Goal: Task Accomplishment & Management: Manage account settings

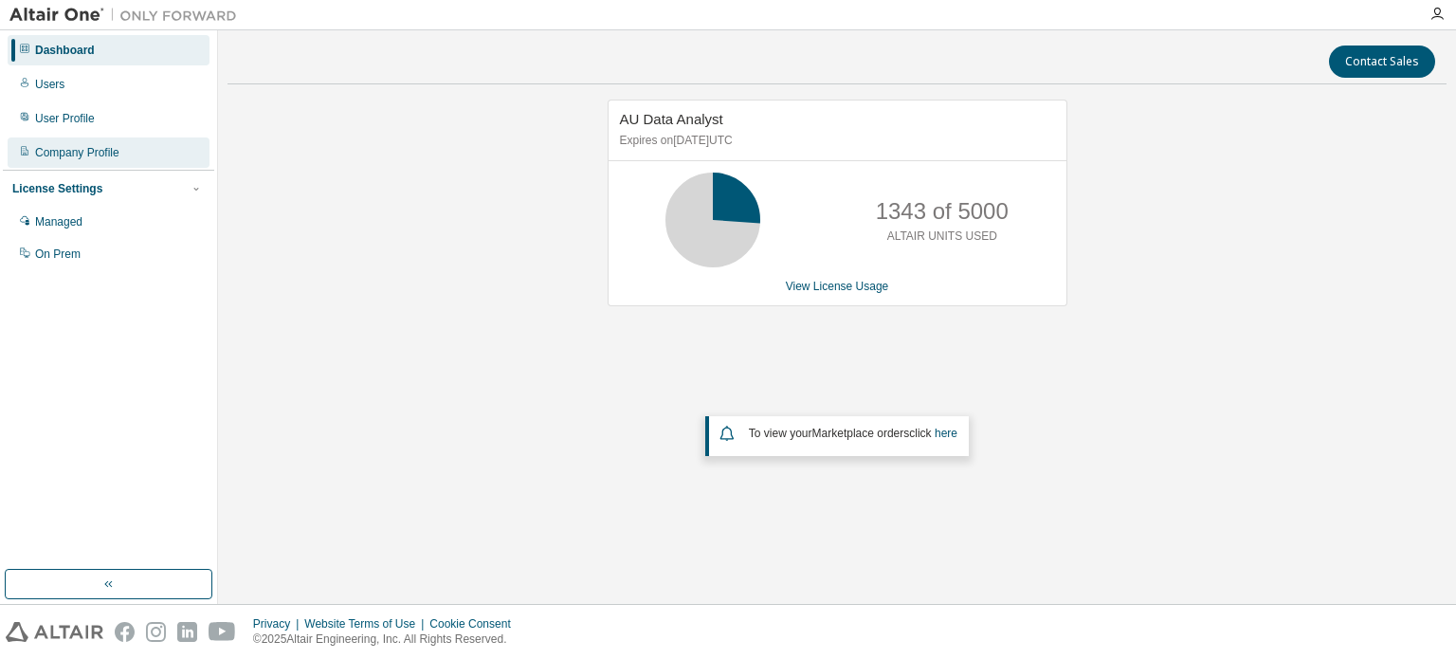
click at [114, 143] on div "Company Profile" at bounding box center [109, 152] width 202 height 30
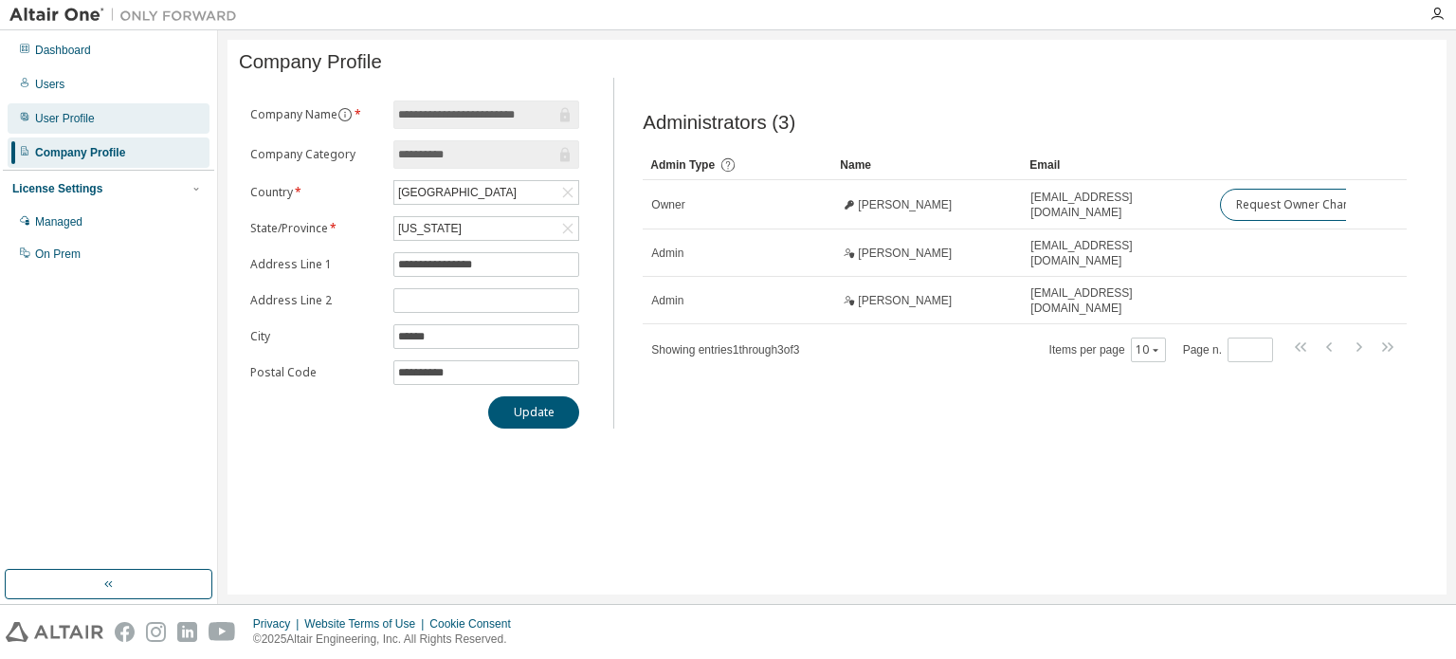
click at [61, 115] on div "User Profile" at bounding box center [65, 118] width 60 height 15
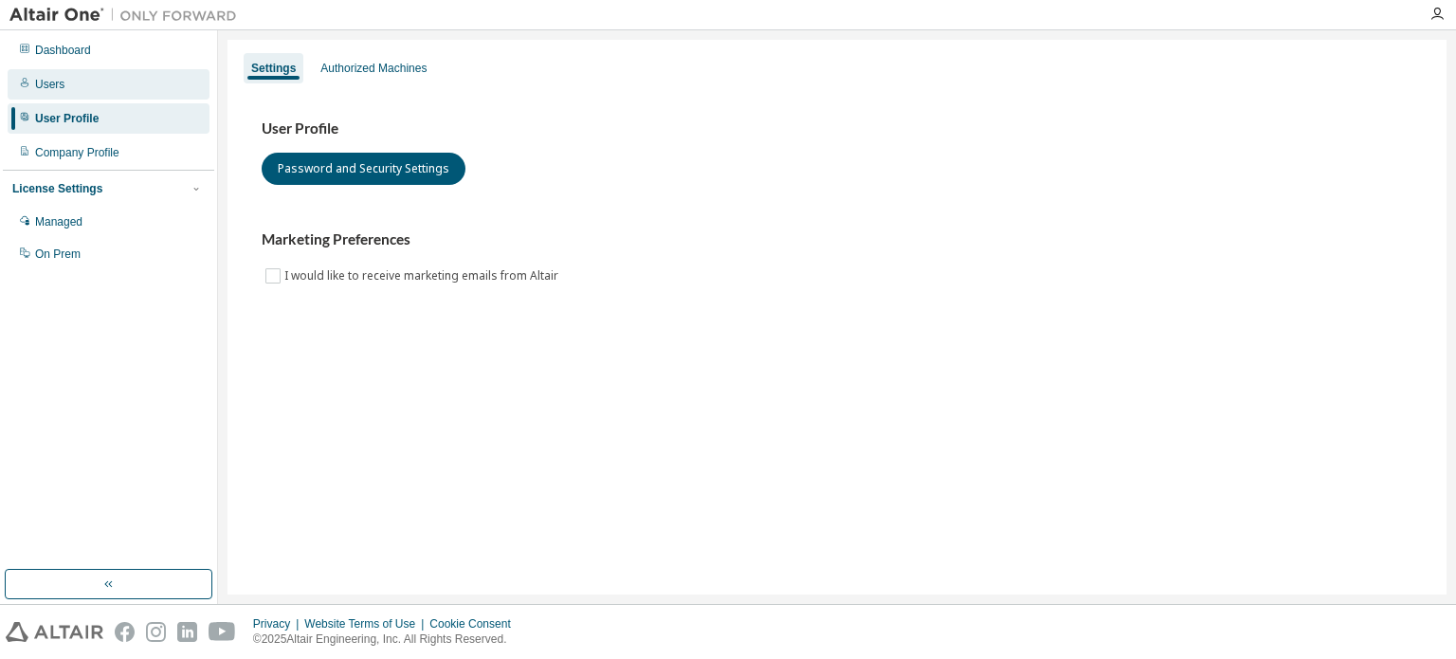
click at [80, 78] on div "Users" at bounding box center [109, 84] width 202 height 30
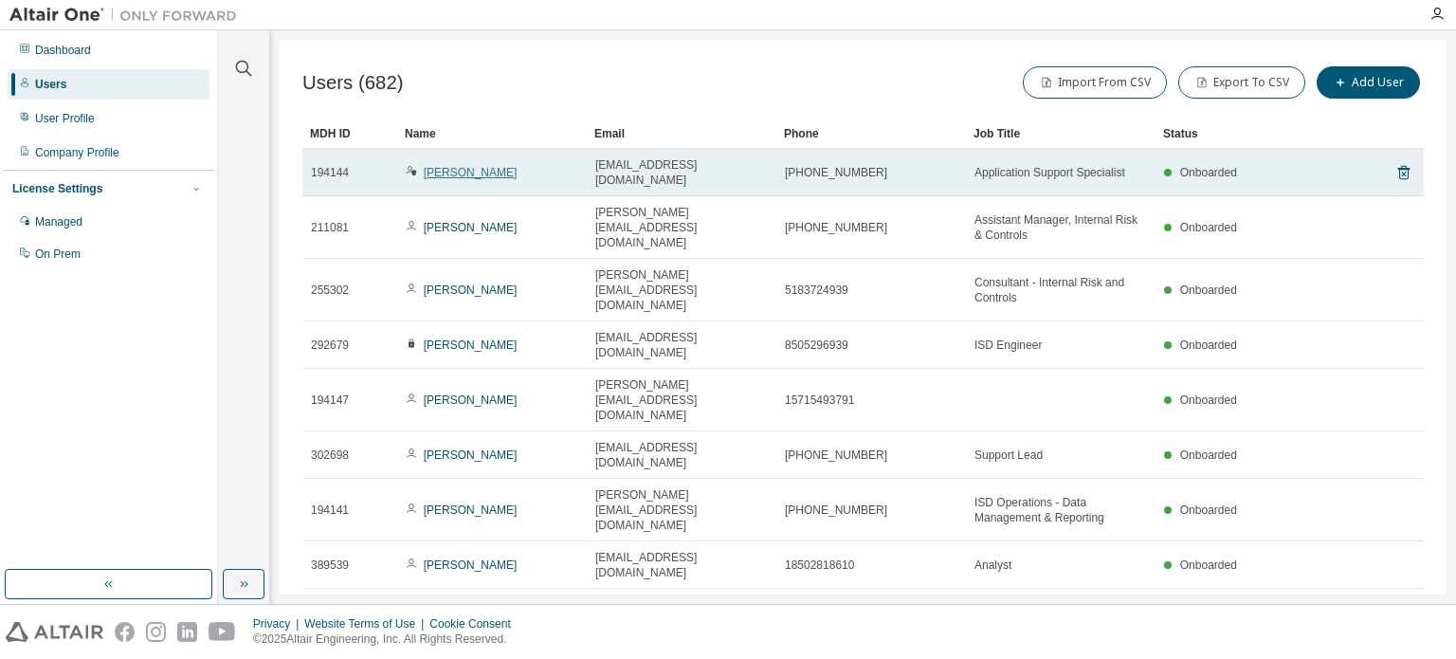
click at [452, 166] on link "[PERSON_NAME]" at bounding box center [471, 172] width 94 height 13
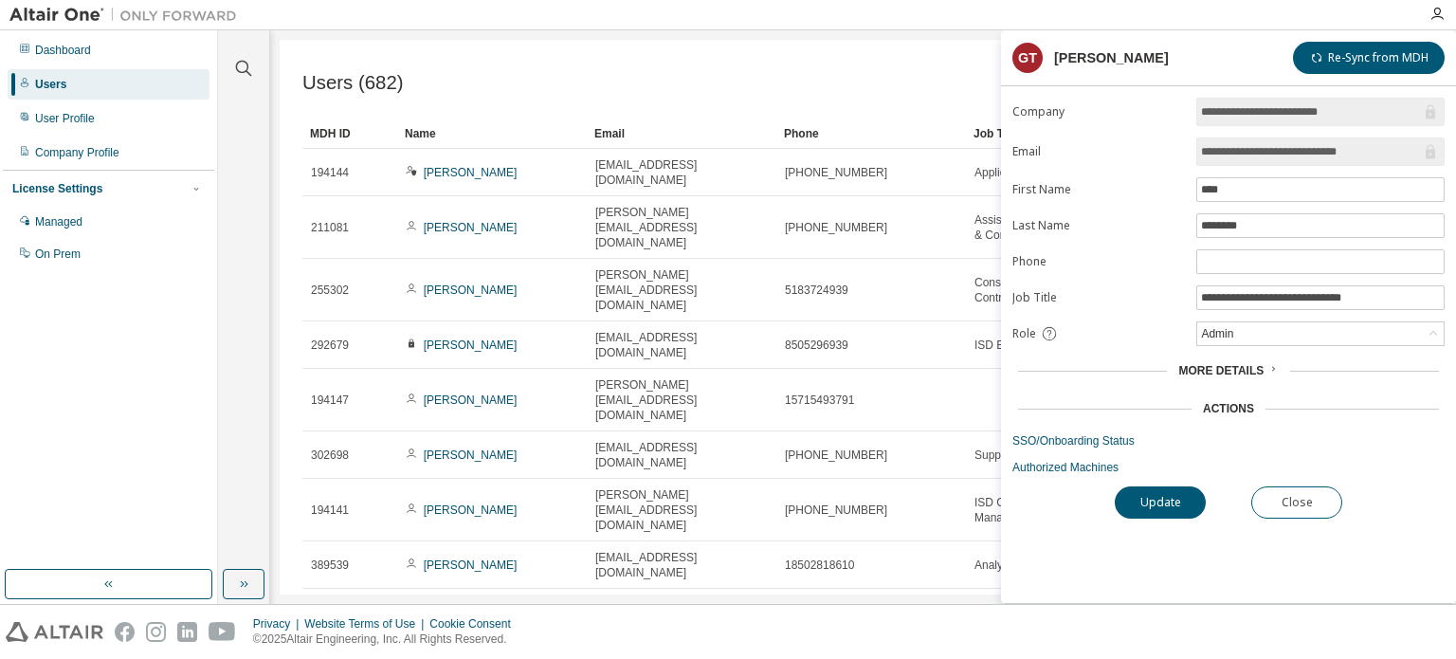
click at [1236, 368] on span "More Details" at bounding box center [1220, 370] width 85 height 13
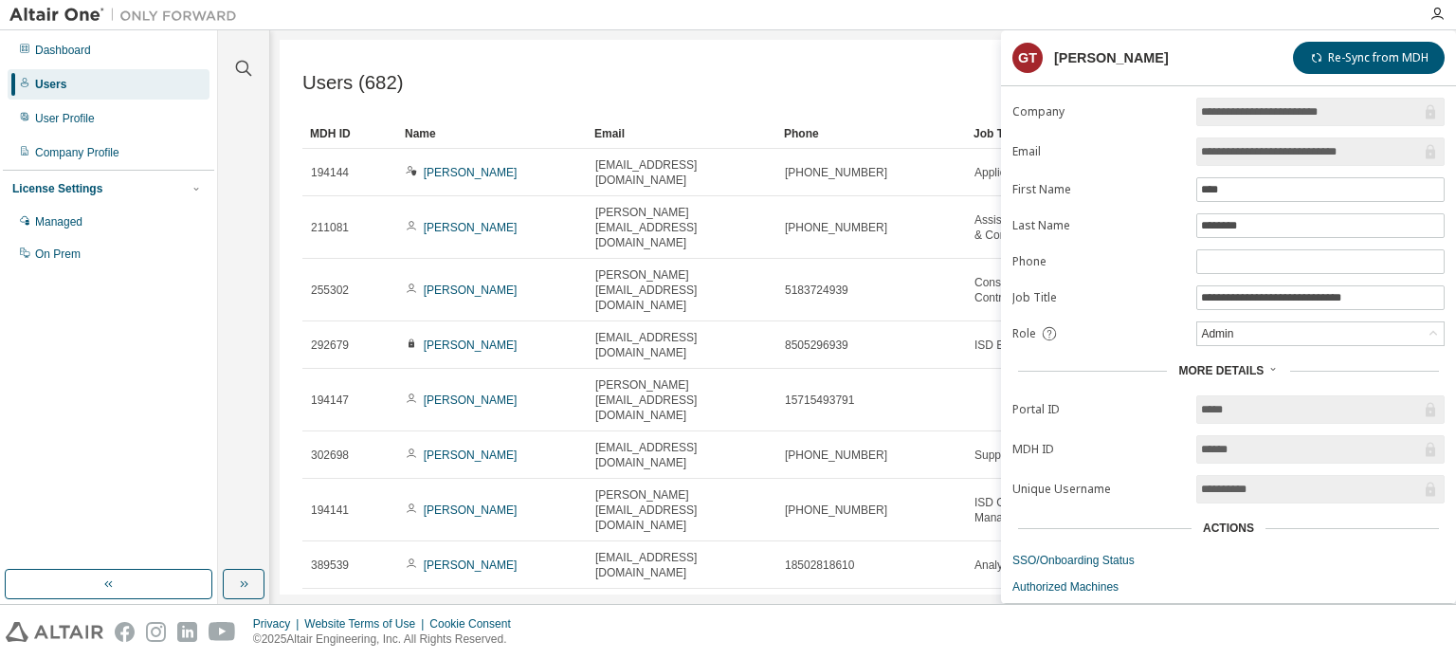
click at [1236, 367] on span "More Details" at bounding box center [1220, 370] width 85 height 13
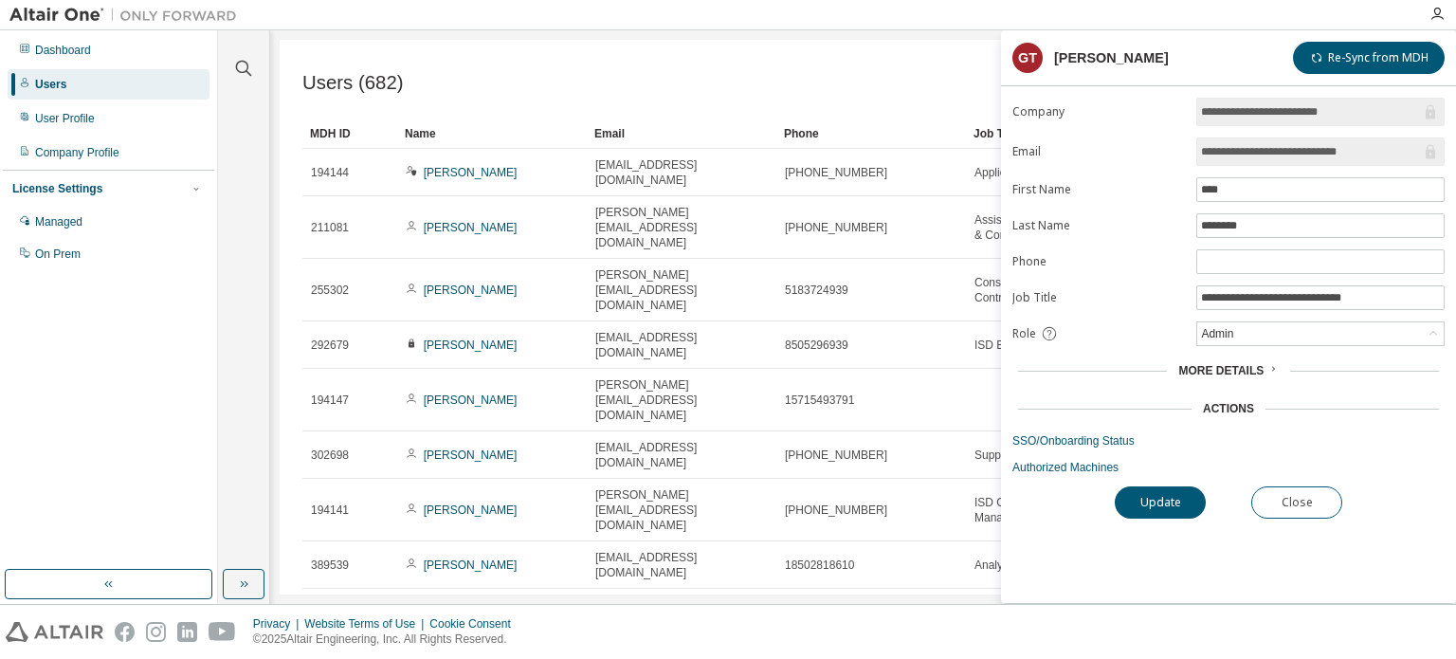
click at [1236, 367] on span "More Details" at bounding box center [1220, 370] width 85 height 13
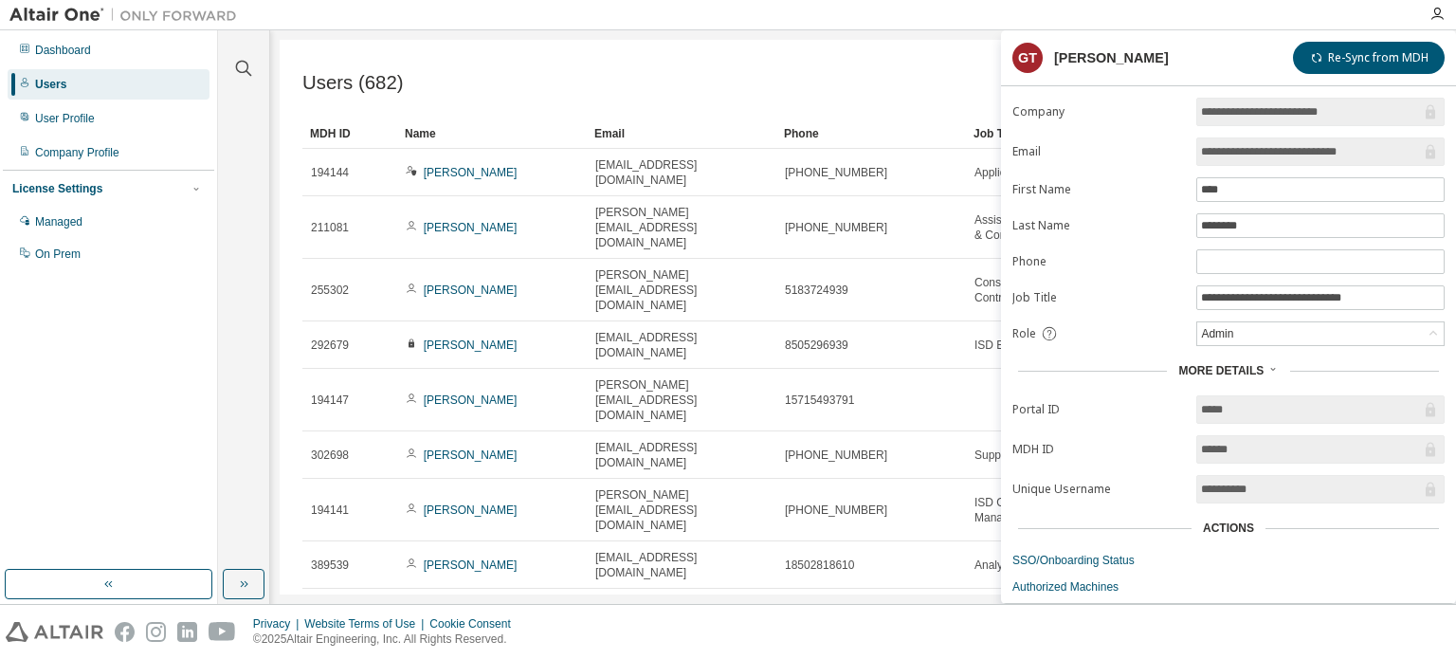
click at [1236, 367] on span "More Details" at bounding box center [1220, 370] width 85 height 13
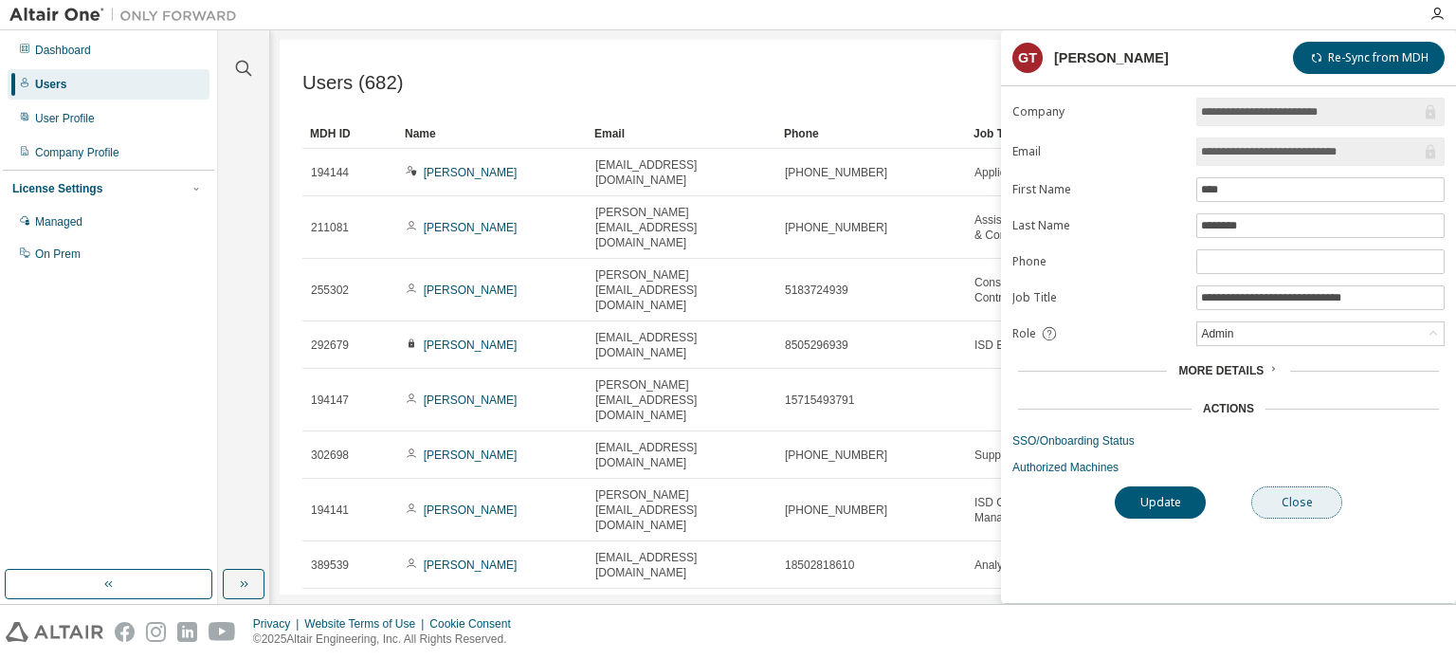
click at [1285, 492] on button "Close" at bounding box center [1296, 502] width 91 height 32
